Goal: Use online tool/utility: Utilize a website feature to perform a specific function

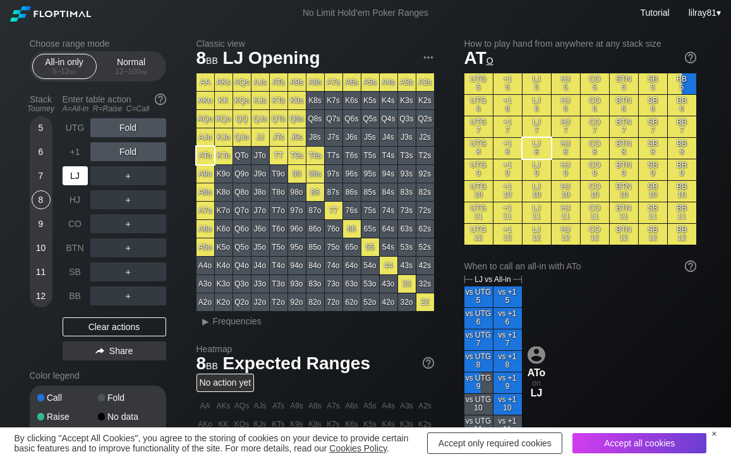
click at [78, 171] on div "LJ" at bounding box center [75, 175] width 25 height 19
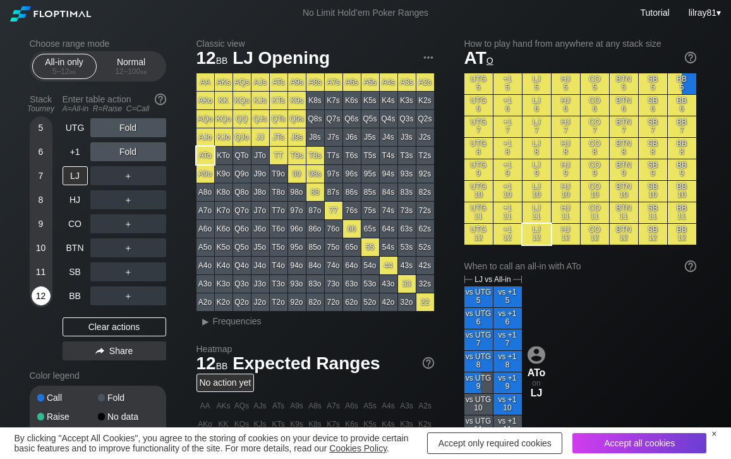
click at [42, 293] on div "12" at bounding box center [41, 295] width 19 height 19
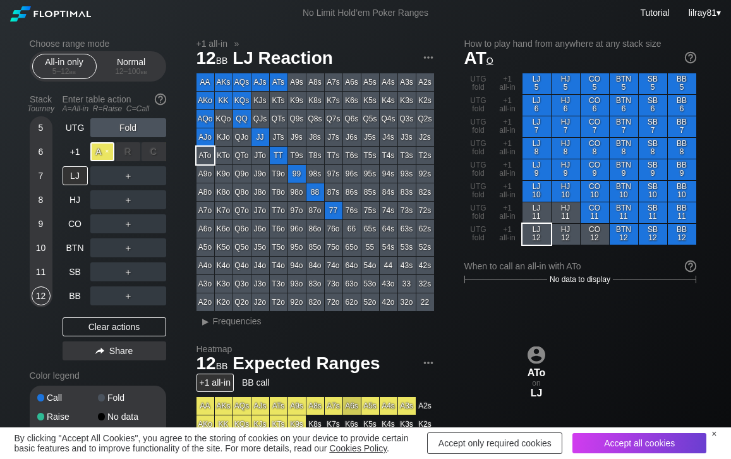
click at [108, 153] on div "A ✕" at bounding box center [102, 151] width 25 height 19
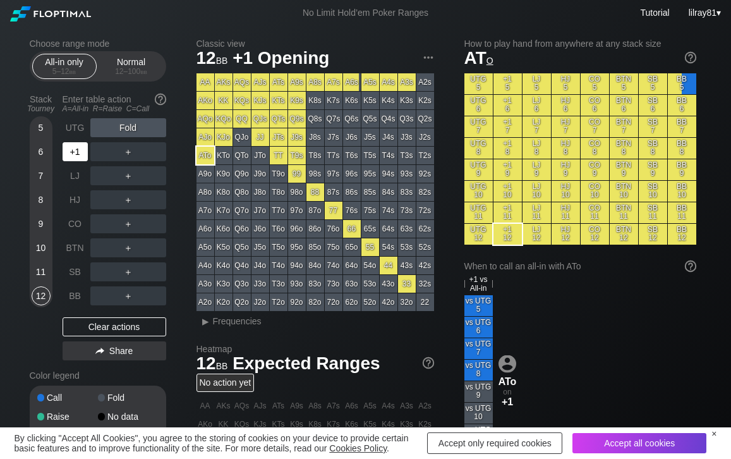
click at [82, 148] on div "+1" at bounding box center [75, 151] width 25 height 19
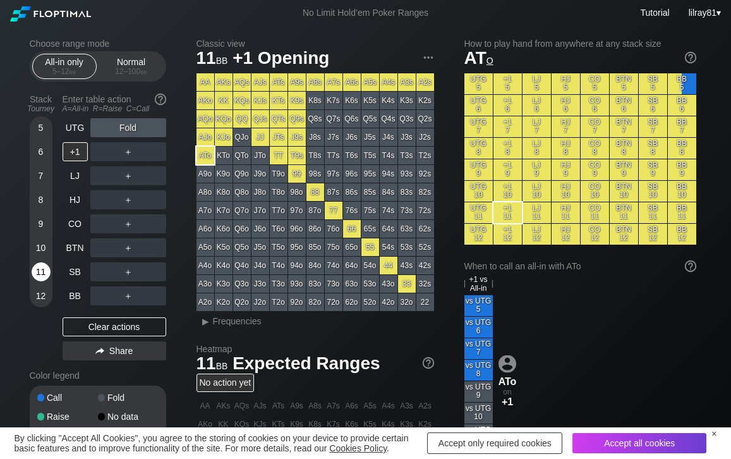
click at [39, 276] on div "11" at bounding box center [41, 271] width 19 height 19
click at [39, 295] on div "12" at bounding box center [41, 295] width 19 height 19
click at [44, 298] on div "12" at bounding box center [41, 295] width 19 height 19
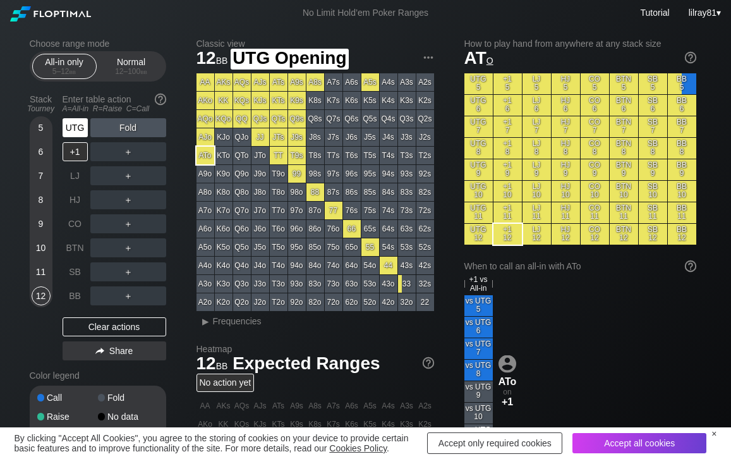
click at [79, 128] on div "UTG" at bounding box center [75, 127] width 25 height 19
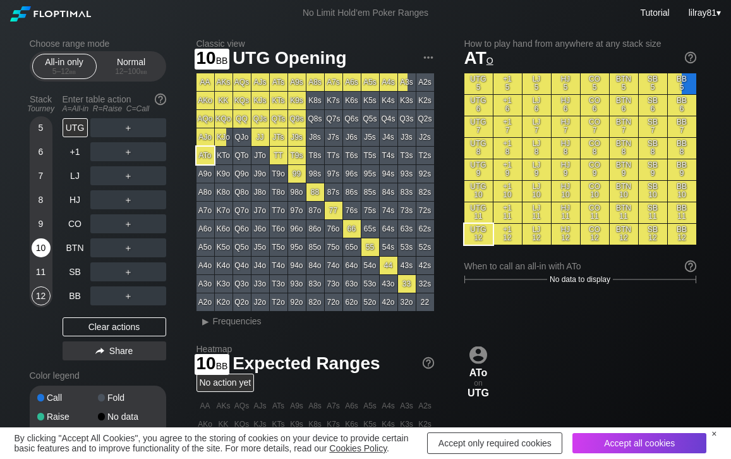
click at [42, 248] on div "10" at bounding box center [41, 247] width 19 height 19
